Goal: Task Accomplishment & Management: Use online tool/utility

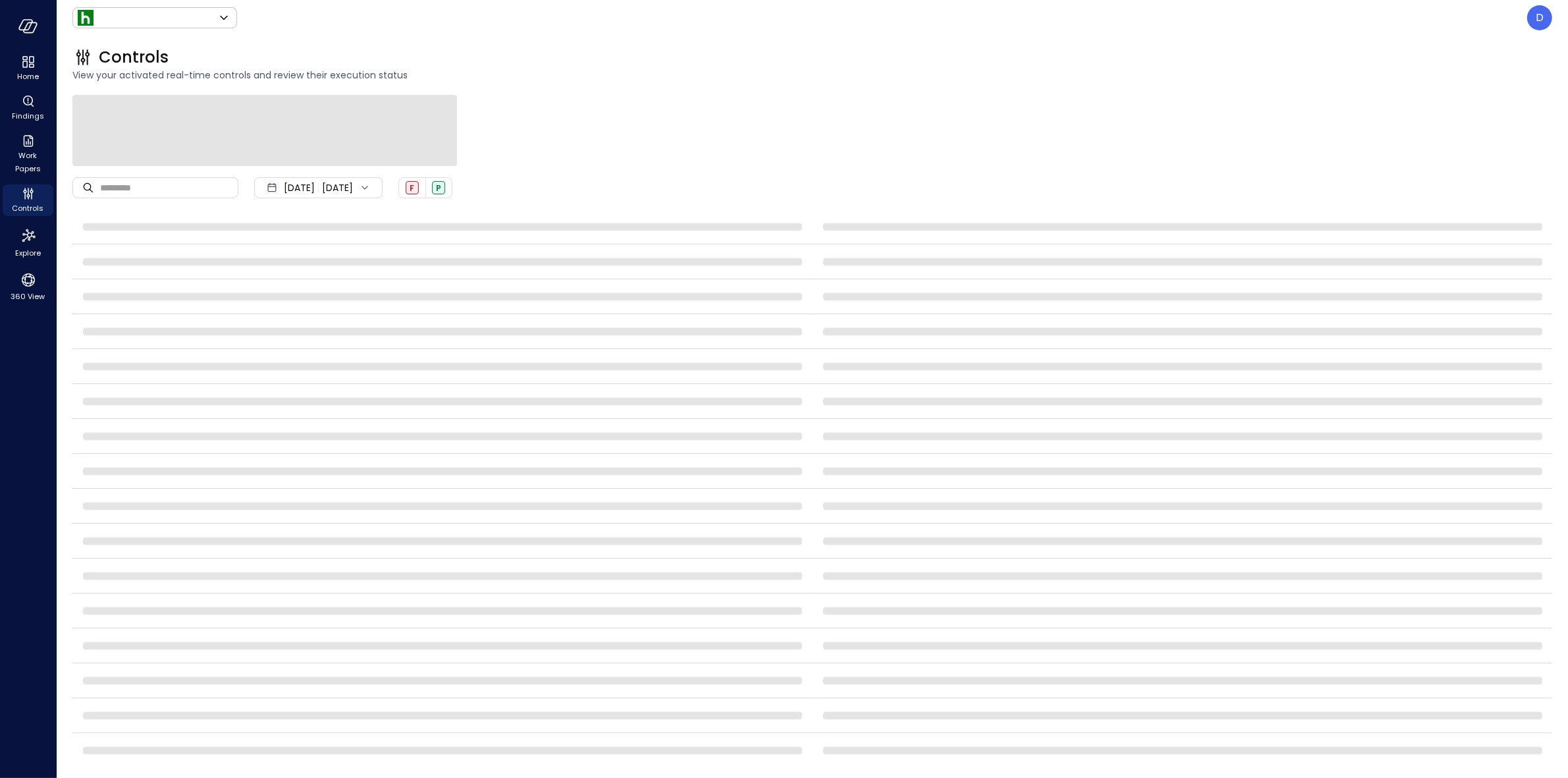
type input "*******"
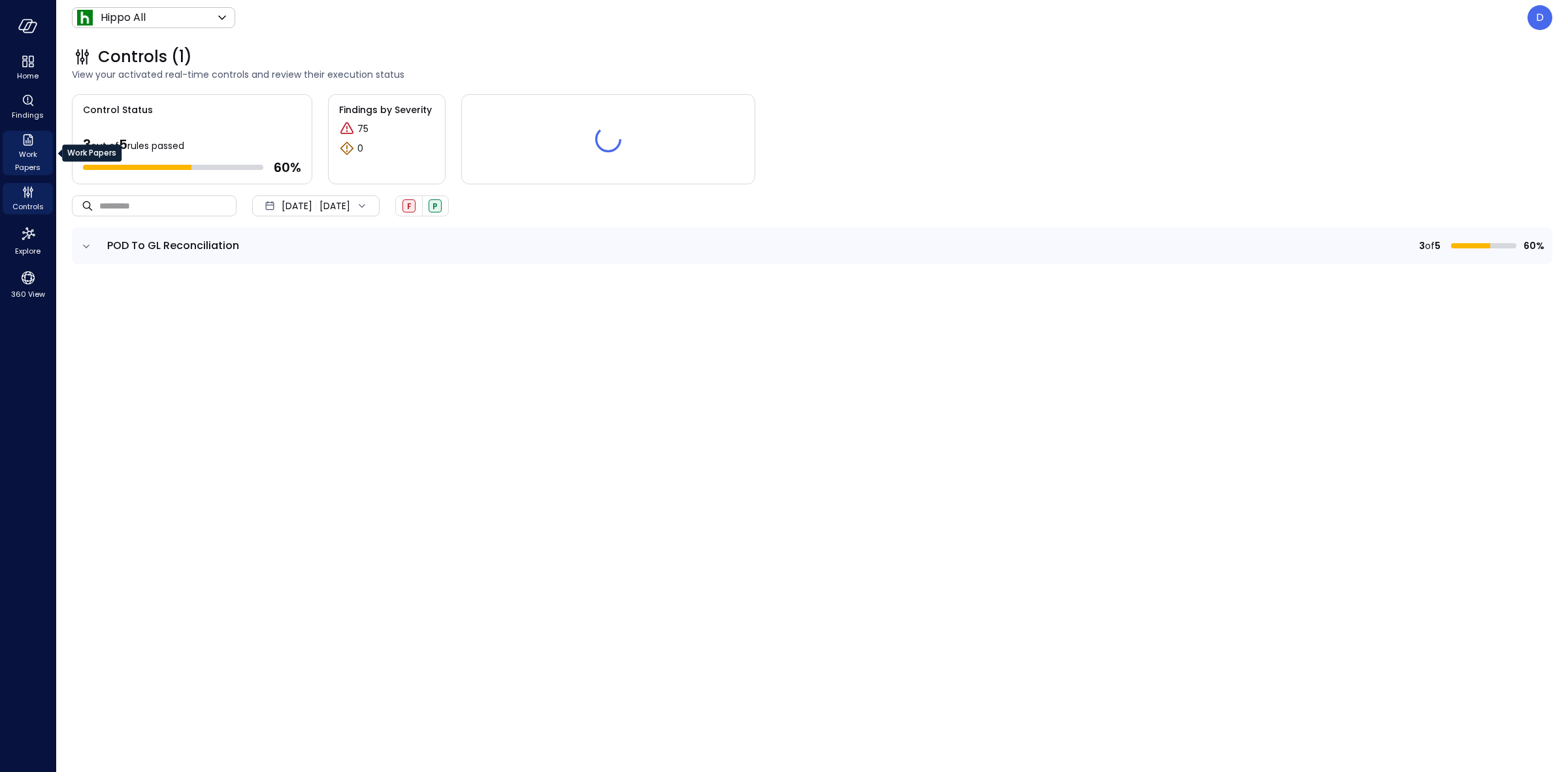
click at [24, 151] on span "Work Papers" at bounding box center [27, 161] width 40 height 26
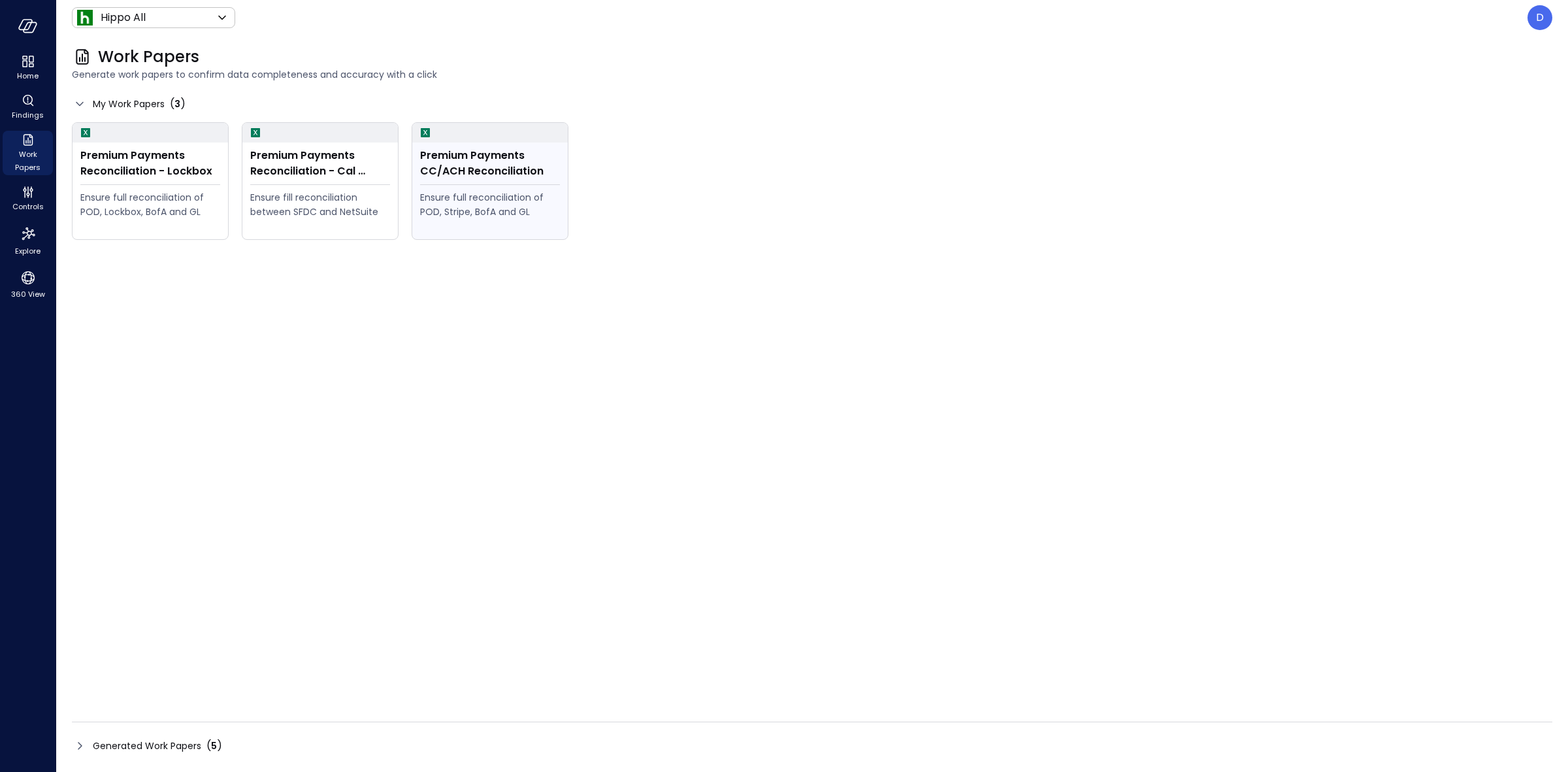
click at [497, 205] on div "Ensure full reconciliation of POD, Stripe, BofA and GL" at bounding box center [490, 205] width 140 height 29
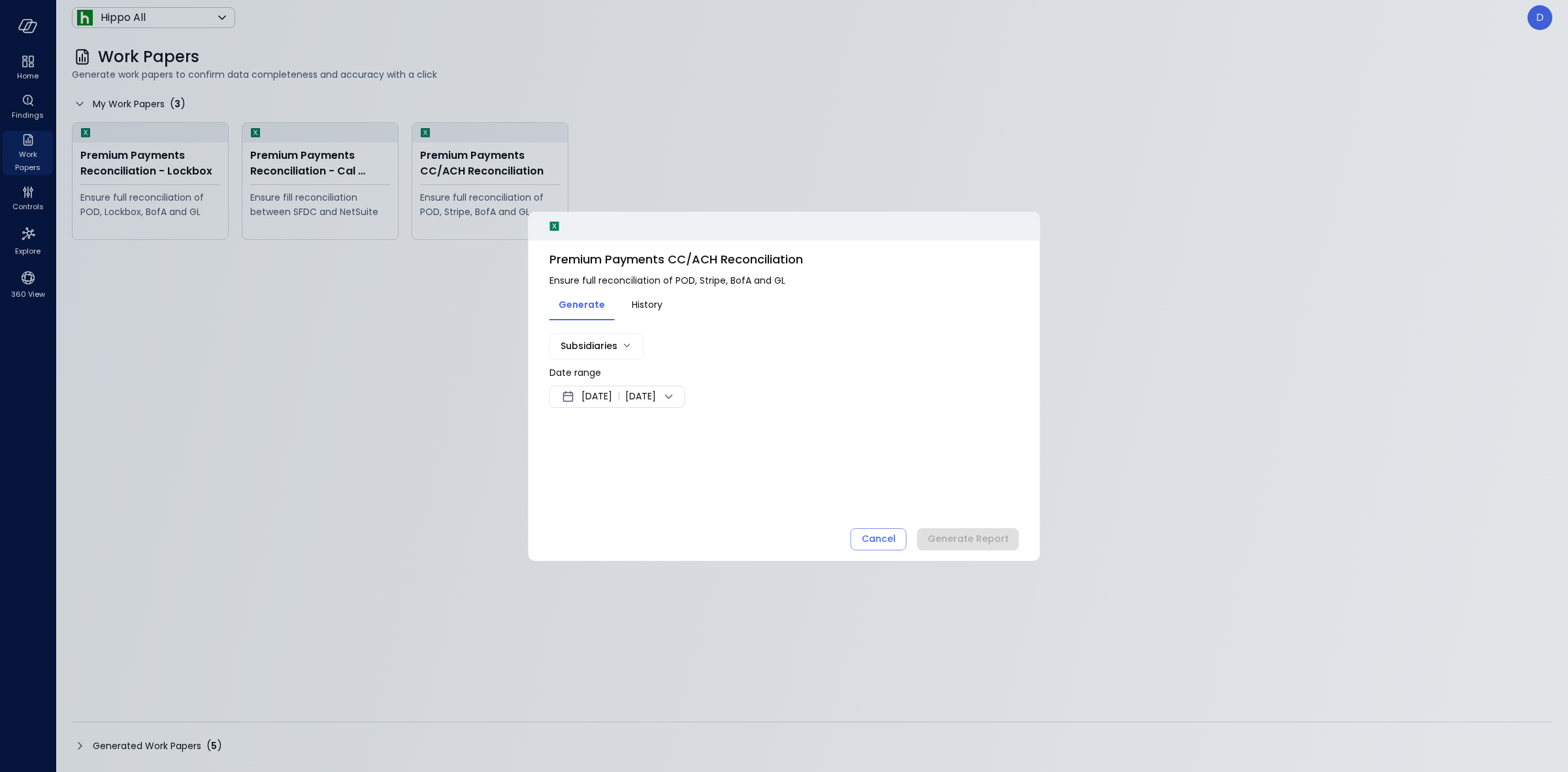
click at [613, 389] on span "[DATE]" at bounding box center [597, 397] width 31 height 16
click at [603, 370] on div at bounding box center [784, 386] width 1568 height 772
click at [613, 390] on span "[DATE]" at bounding box center [597, 397] width 31 height 16
click at [712, 433] on button "<" at bounding box center [716, 432] width 24 height 24
click at [704, 475] on button "1" at bounding box center [704, 478] width 14 height 14
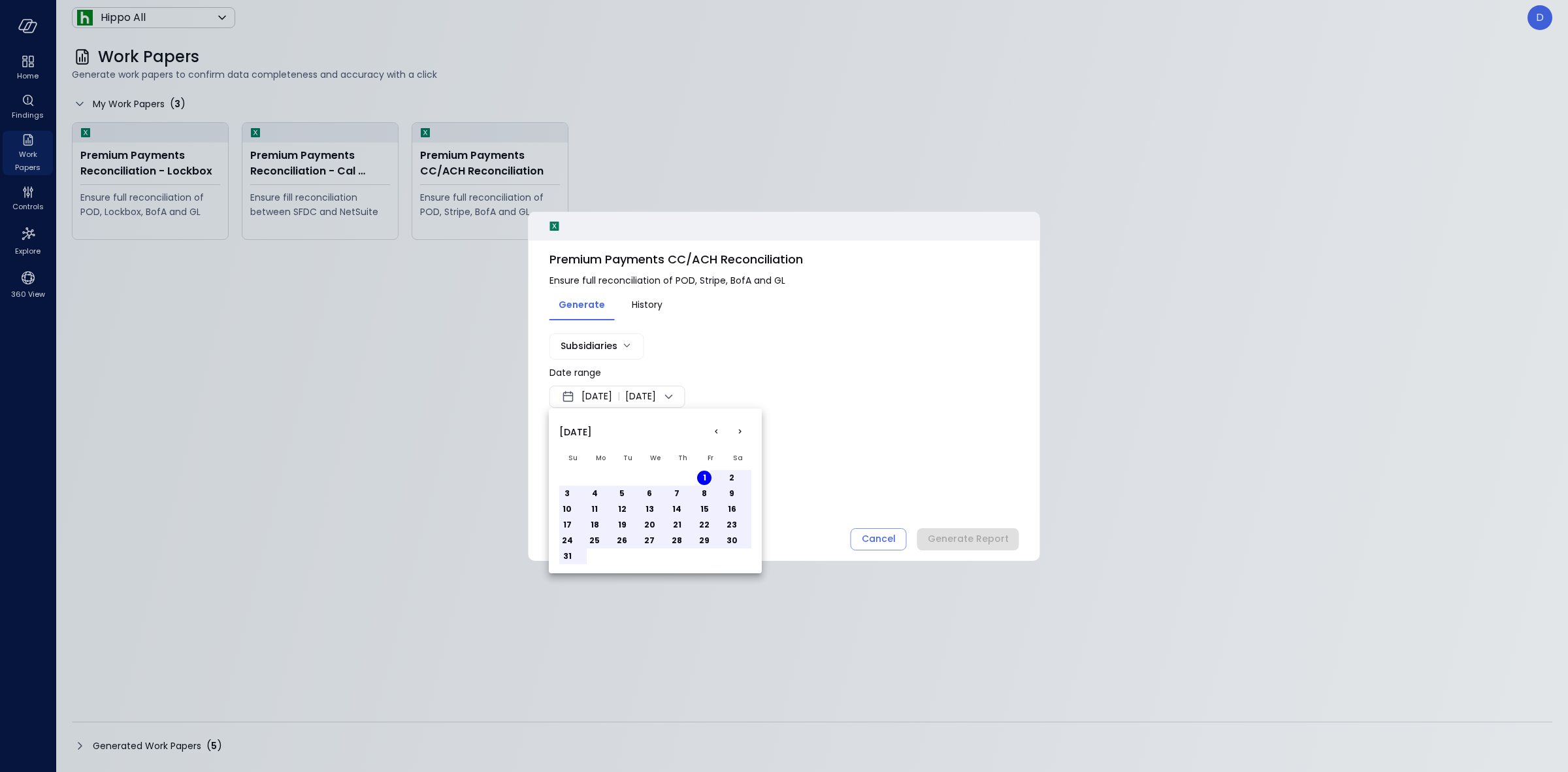
click at [667, 391] on div at bounding box center [784, 386] width 1568 height 772
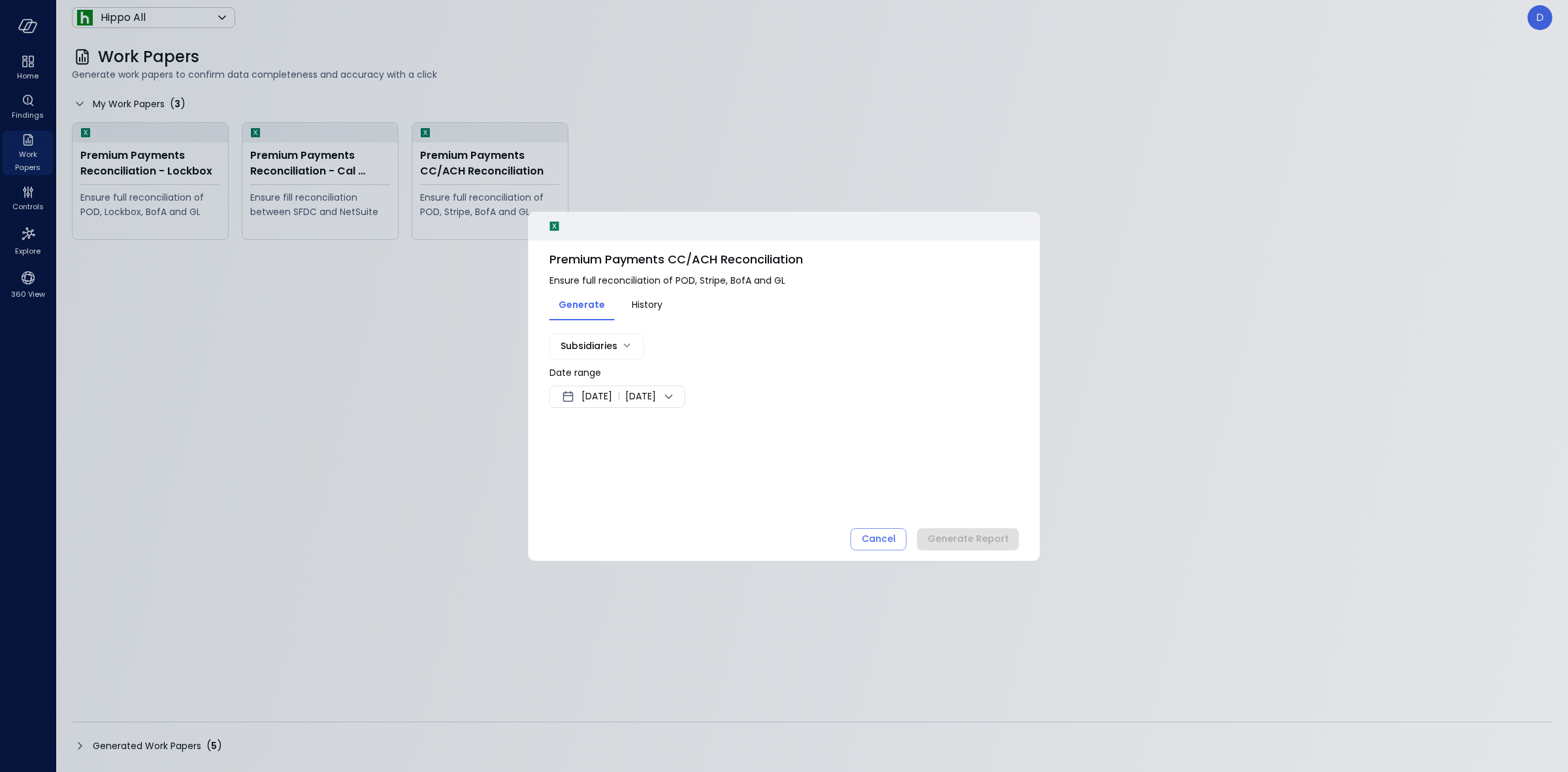
click at [656, 397] on span "[DATE]" at bounding box center [641, 397] width 31 height 16
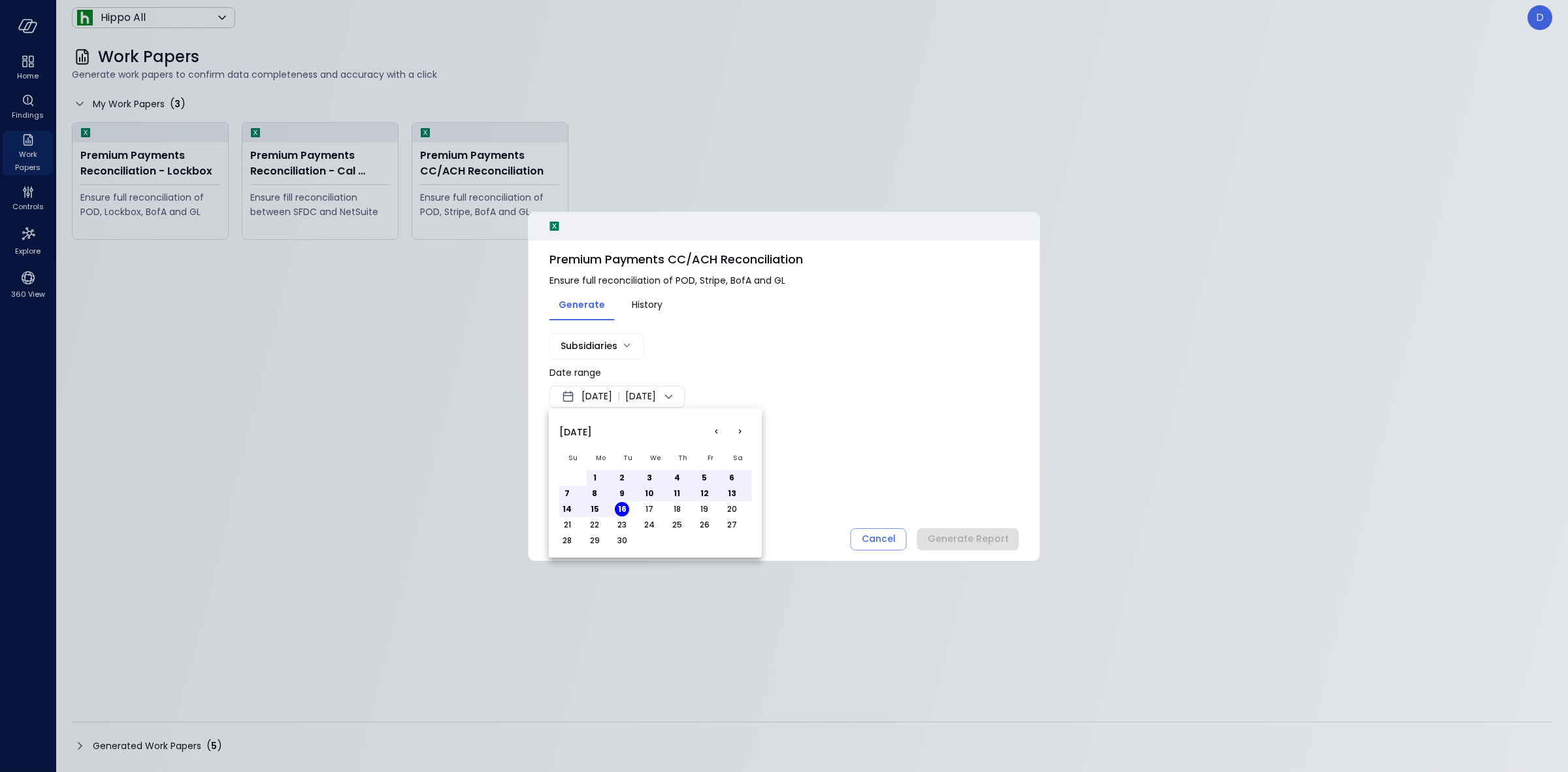
click at [717, 435] on button "<" at bounding box center [716, 432] width 24 height 24
click at [571, 550] on button "31" at bounding box center [567, 557] width 14 height 14
click at [812, 437] on div at bounding box center [784, 386] width 1568 height 772
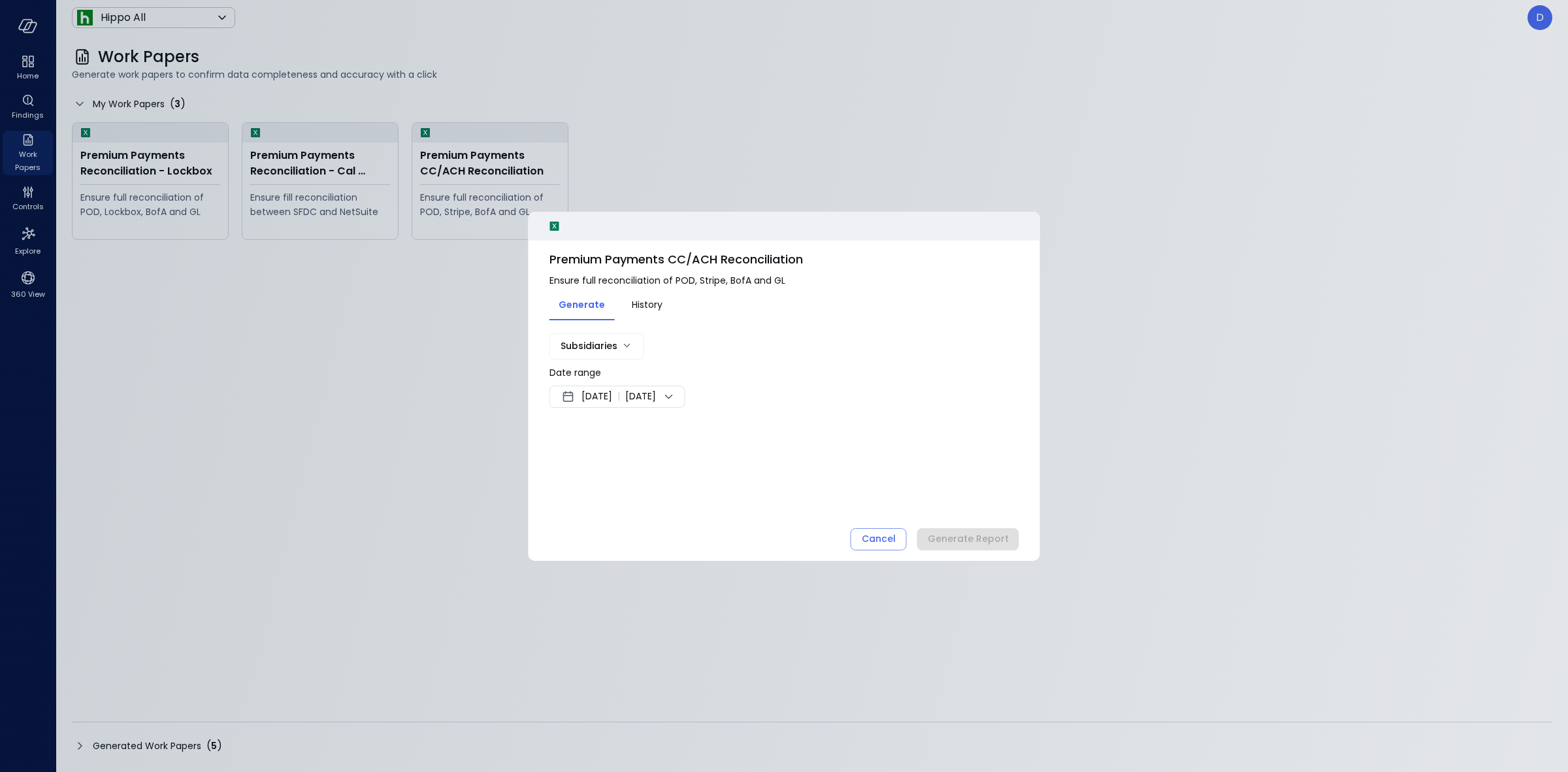
click at [595, 348] on body "Home Findings Work Papers Controls Explore 360 View Hippo All ******* ​ D Work …" at bounding box center [784, 386] width 1568 height 772
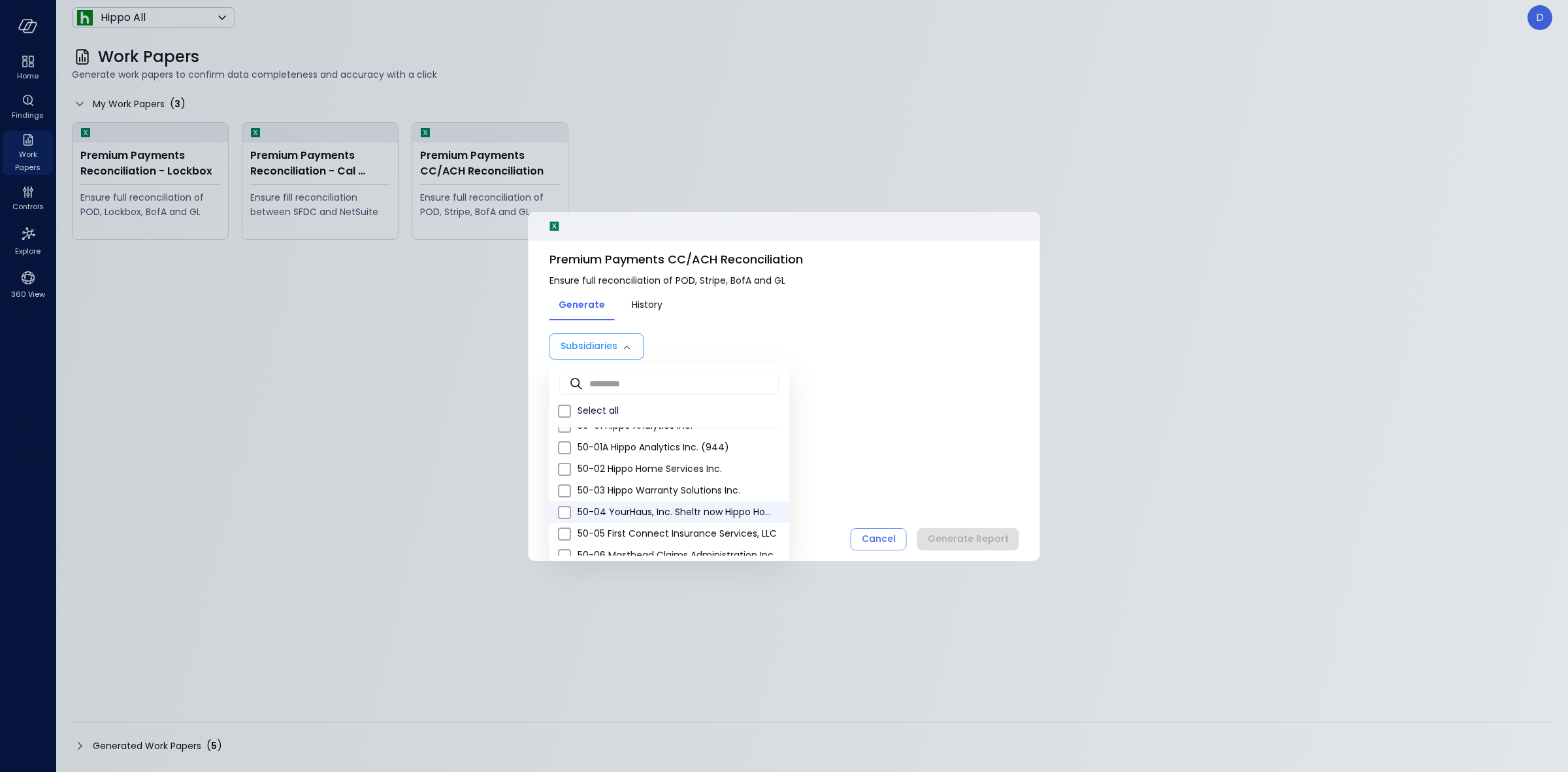
scroll to position [572, 0]
click at [666, 451] on span "50-01 Hippo Analytics Inc." at bounding box center [679, 454] width 202 height 14
type input "*"
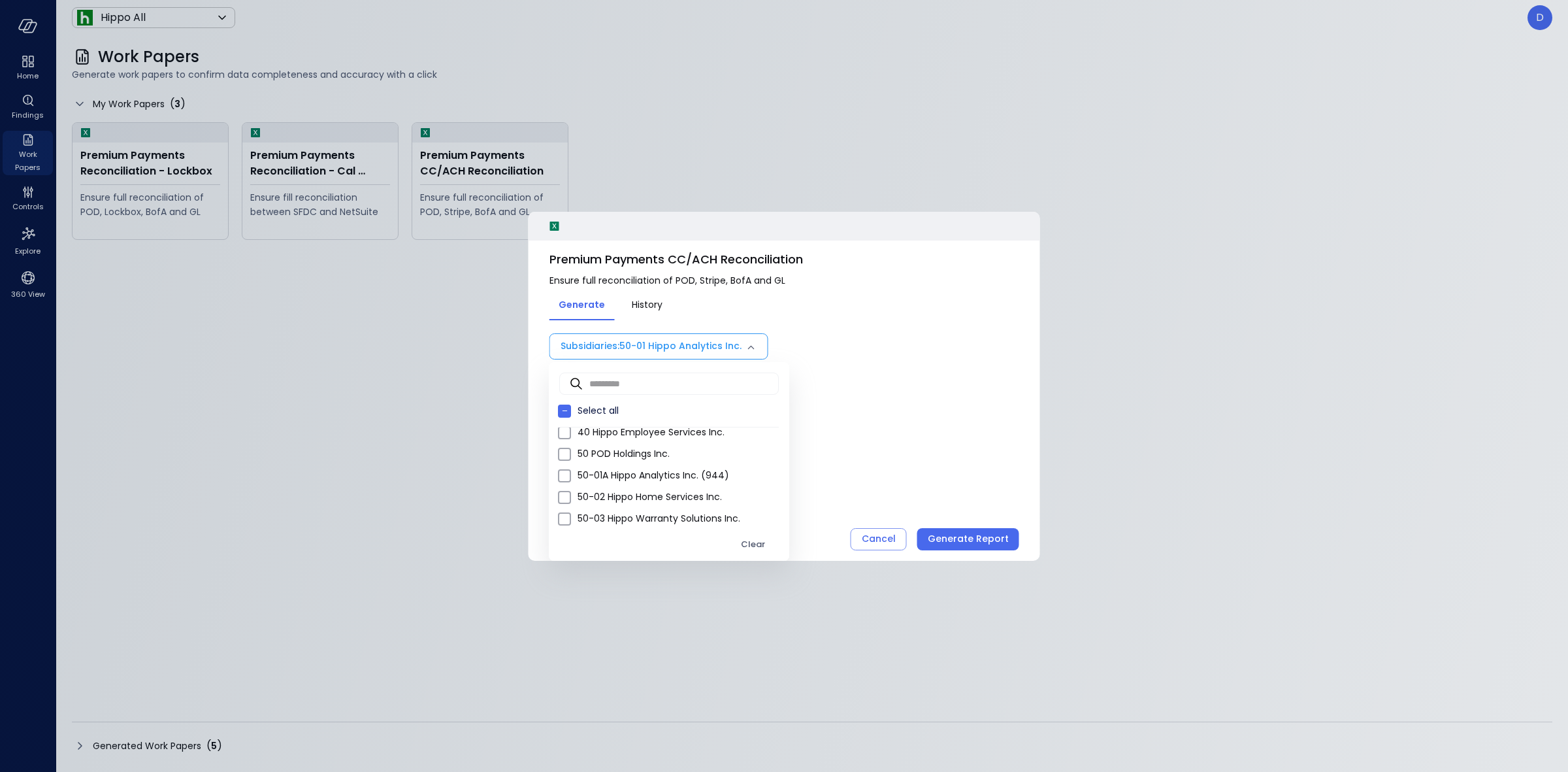
click at [858, 428] on div at bounding box center [784, 386] width 1568 height 772
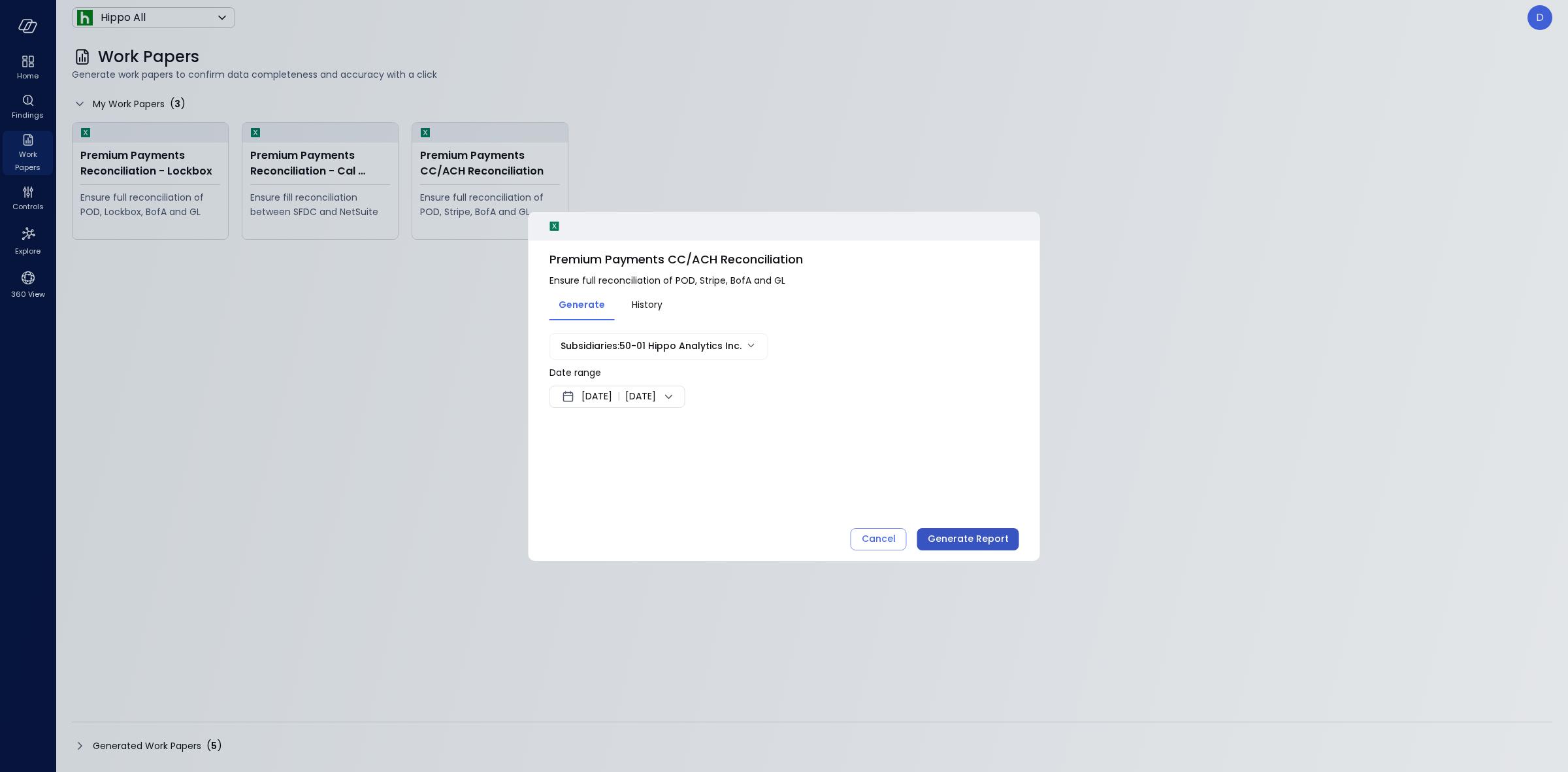
click at [978, 533] on div "Generate Report" at bounding box center [969, 539] width 81 height 16
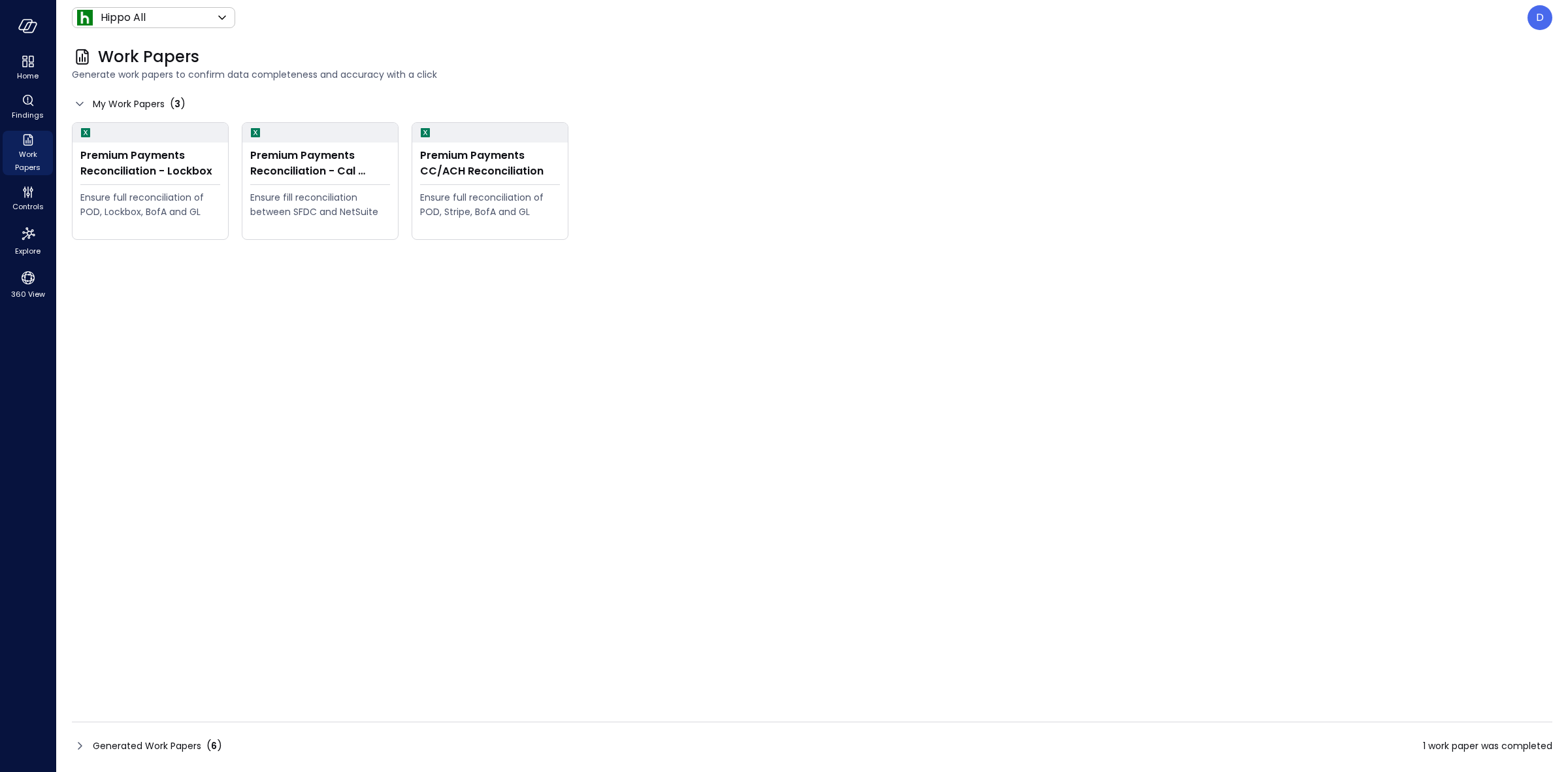
click at [83, 746] on icon at bounding box center [80, 746] width 16 height 16
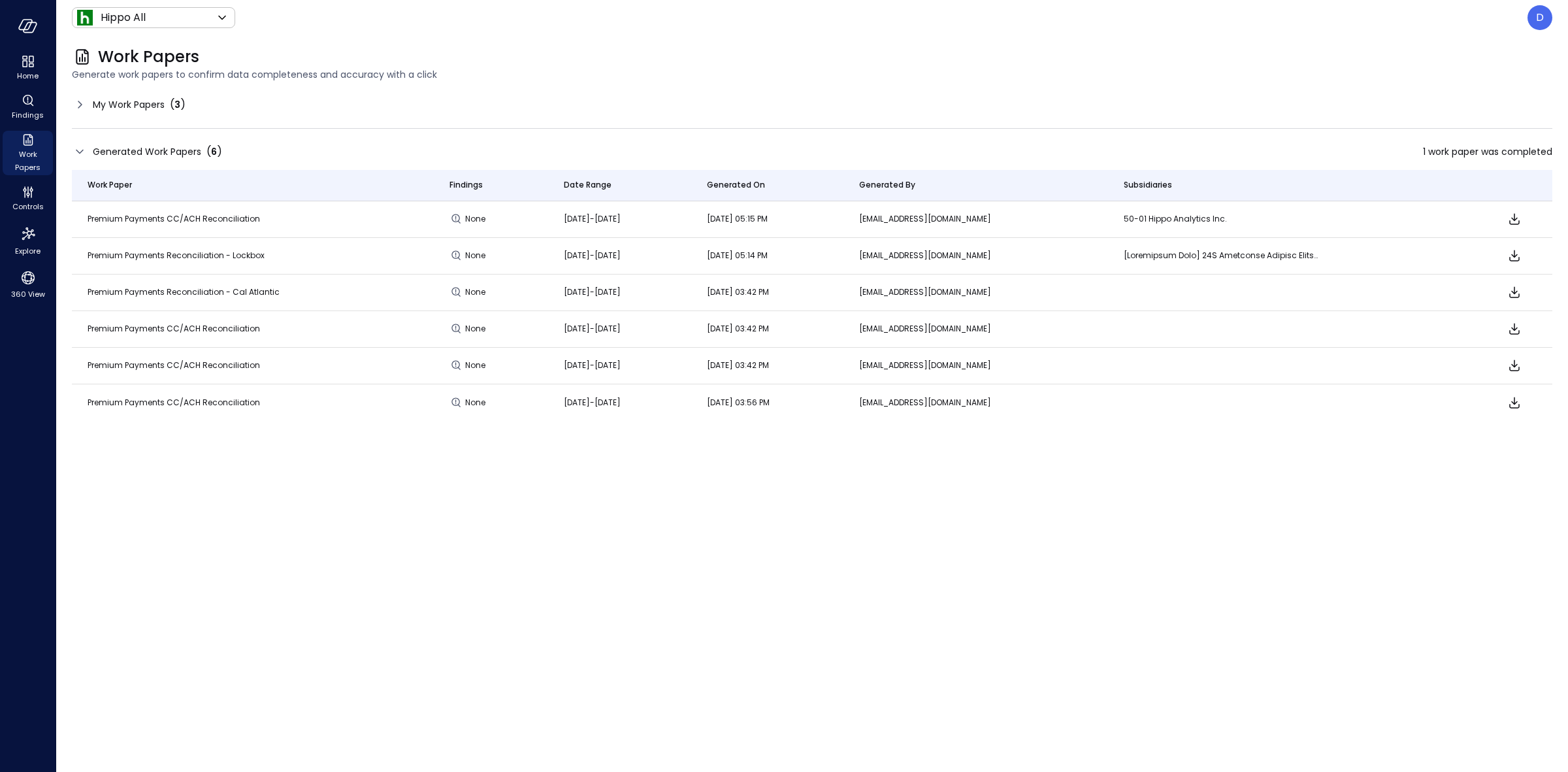
click at [1511, 223] on icon "Download" at bounding box center [1514, 219] width 16 height 16
